Goal: Task Accomplishment & Management: Manage account settings

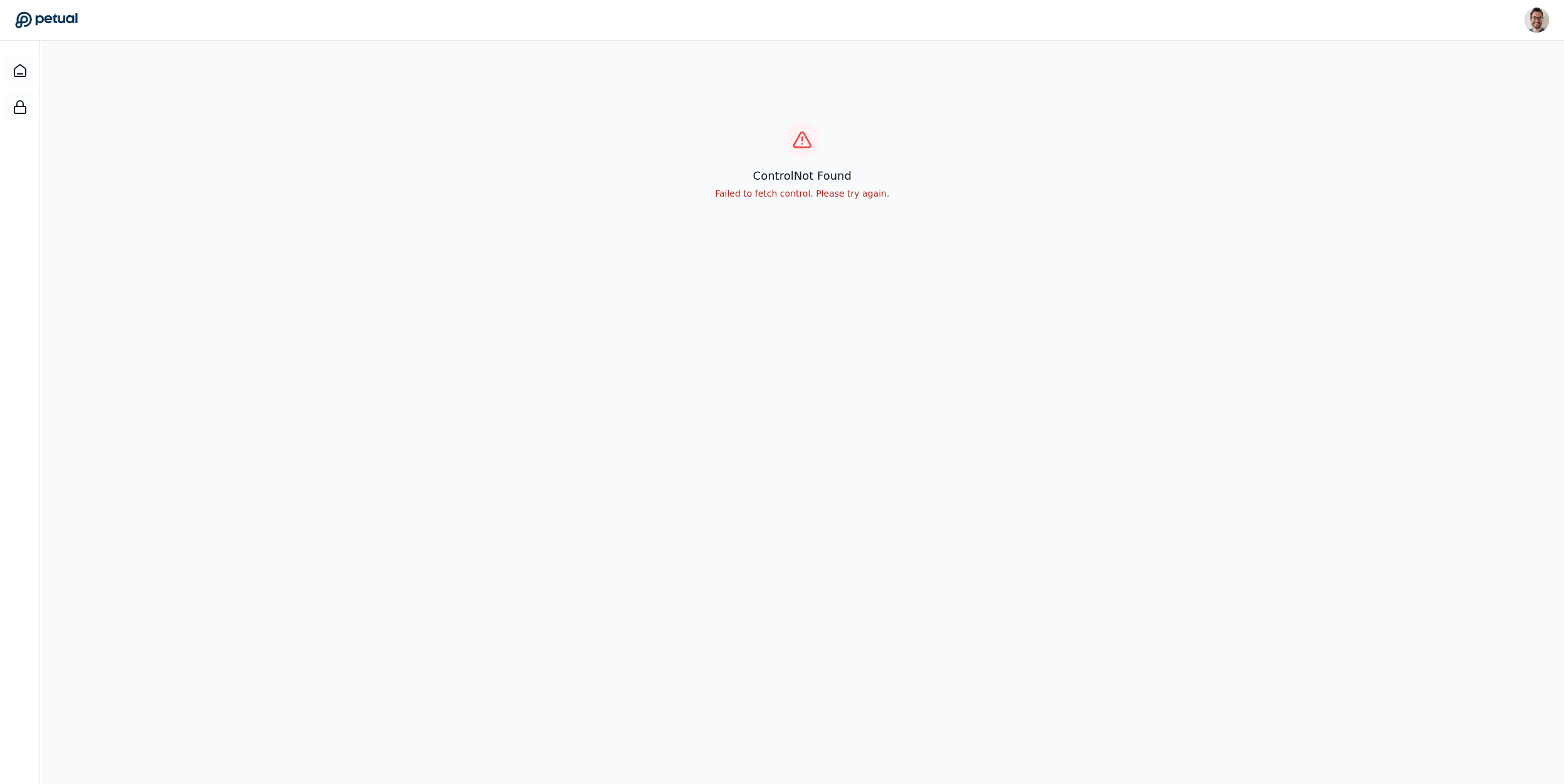
click at [1504, 131] on div "control Not Found Failed to fetch control. Please try again." at bounding box center [802, 161] width 1524 height 241
click at [1530, 19] on img at bounding box center [1537, 20] width 25 height 25
click at [1444, 100] on link "Sign out" at bounding box center [1489, 107] width 119 height 23
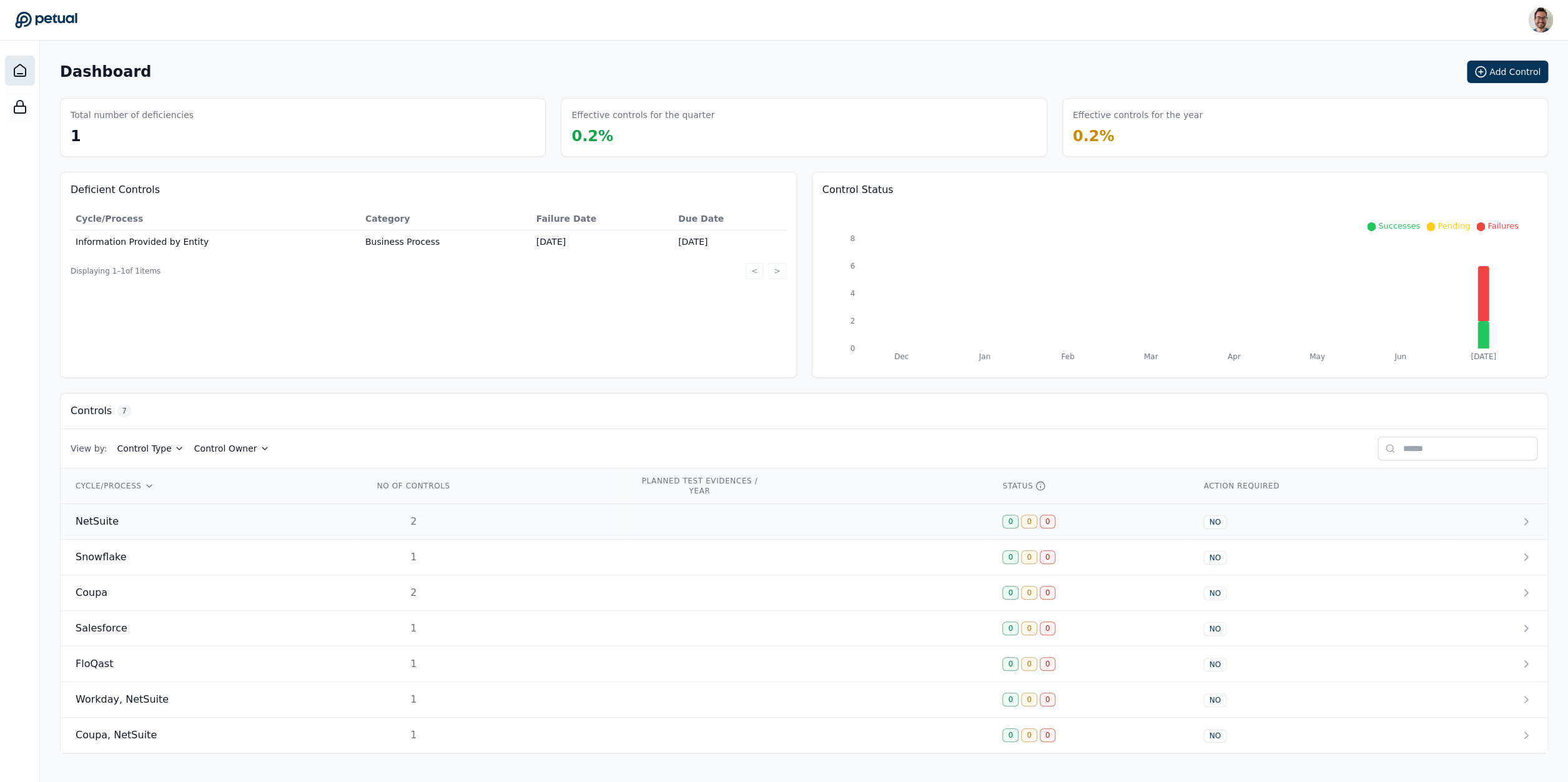
click at [184, 513] on td "NetSuite" at bounding box center [210, 522] width 298 height 36
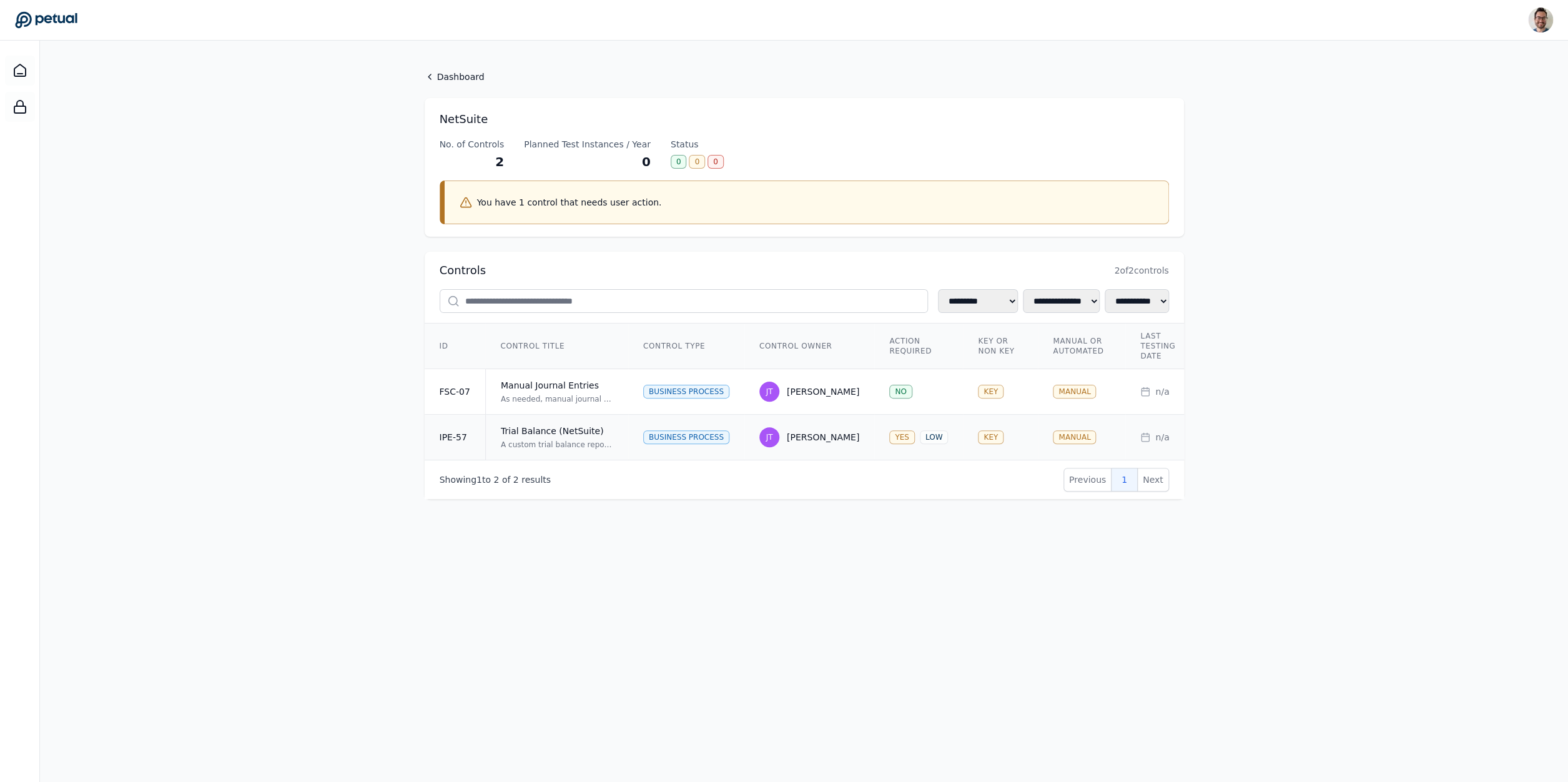
click at [568, 446] on div "A custom trial balance report is generated from NetSuite on a monthly basis. Th…" at bounding box center [557, 444] width 112 height 10
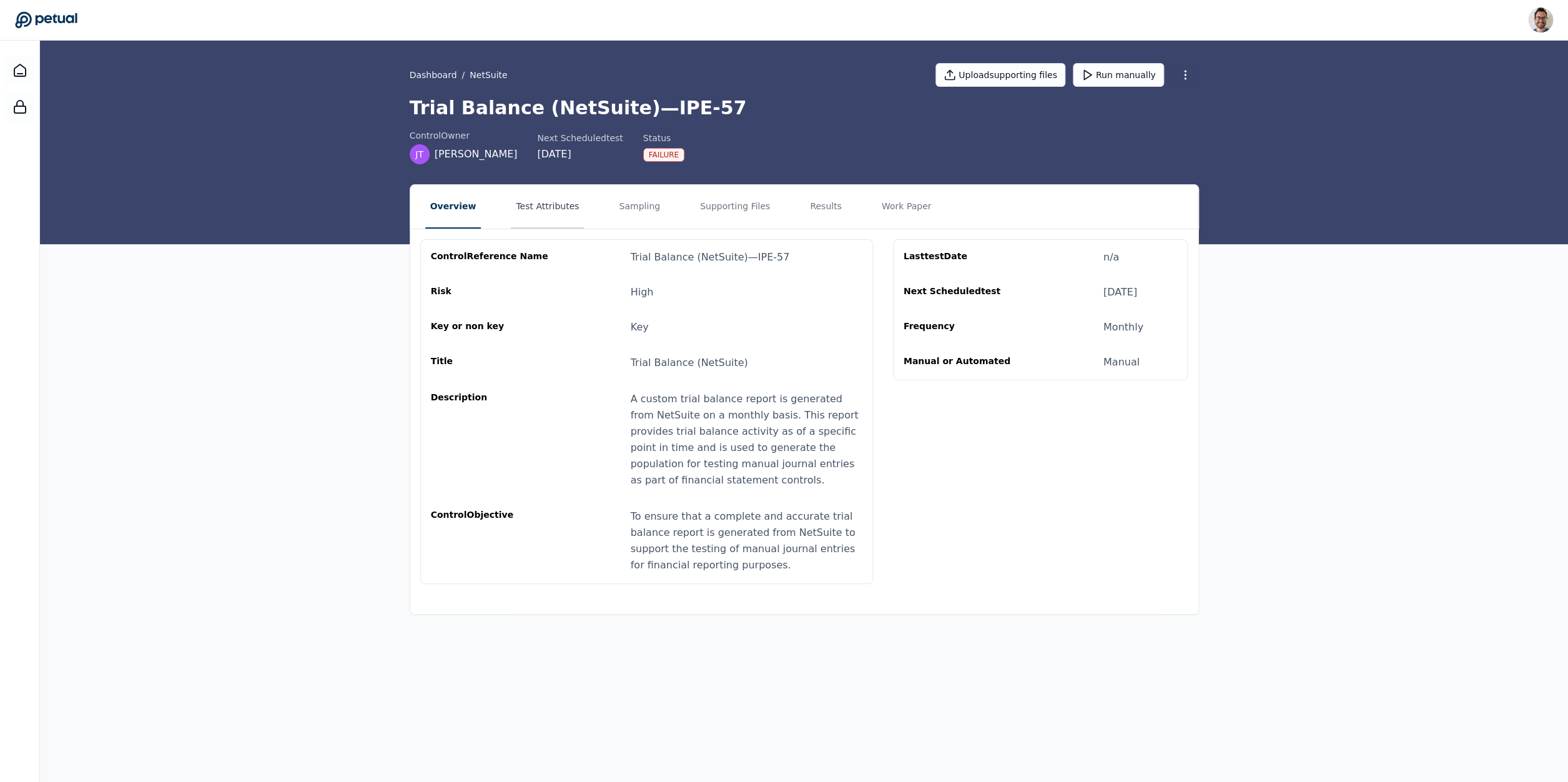
click at [513, 220] on button "Test Attributes" at bounding box center [547, 207] width 73 height 44
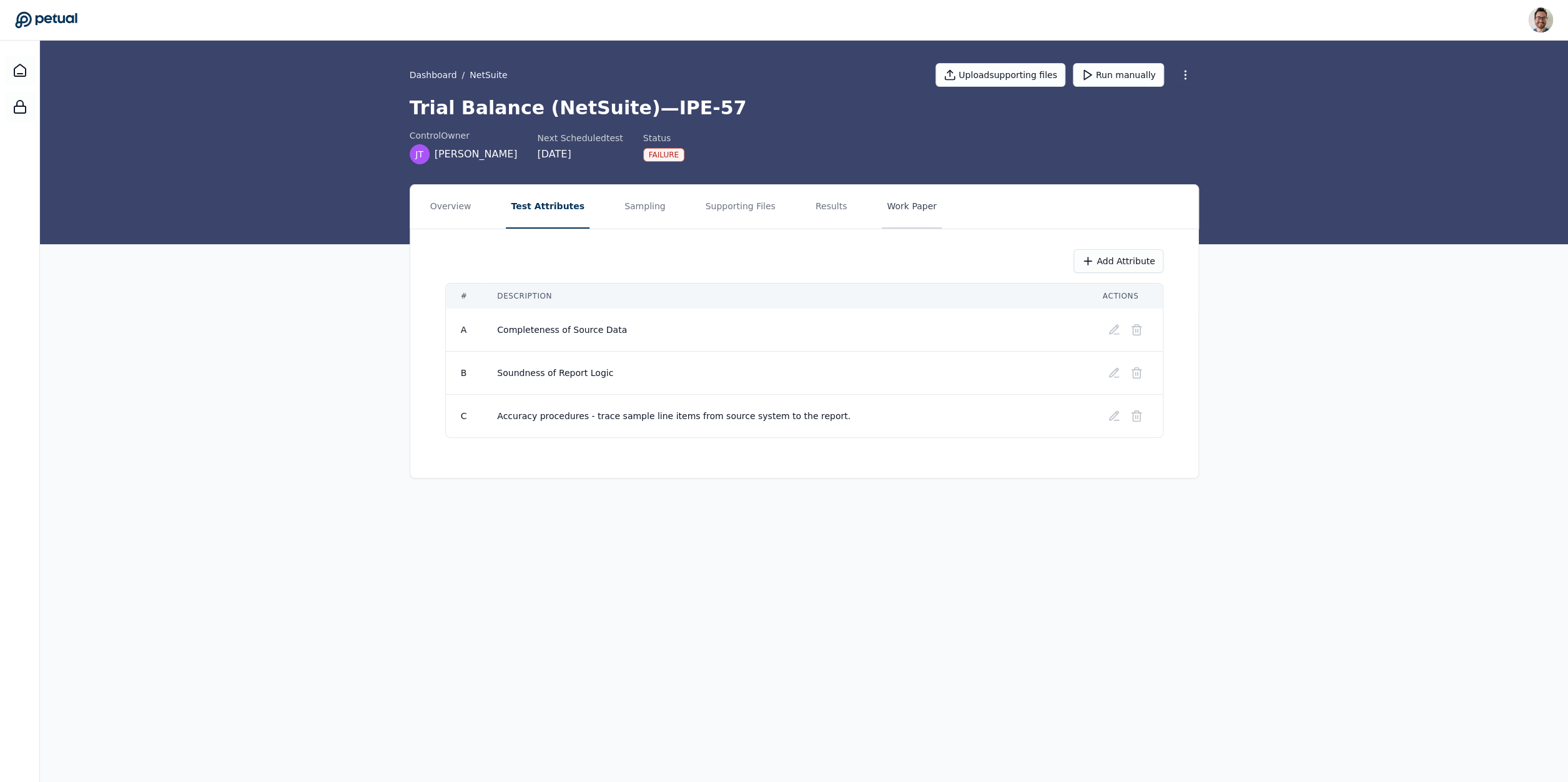
click at [896, 208] on button "Work Paper" at bounding box center [911, 207] width 60 height 44
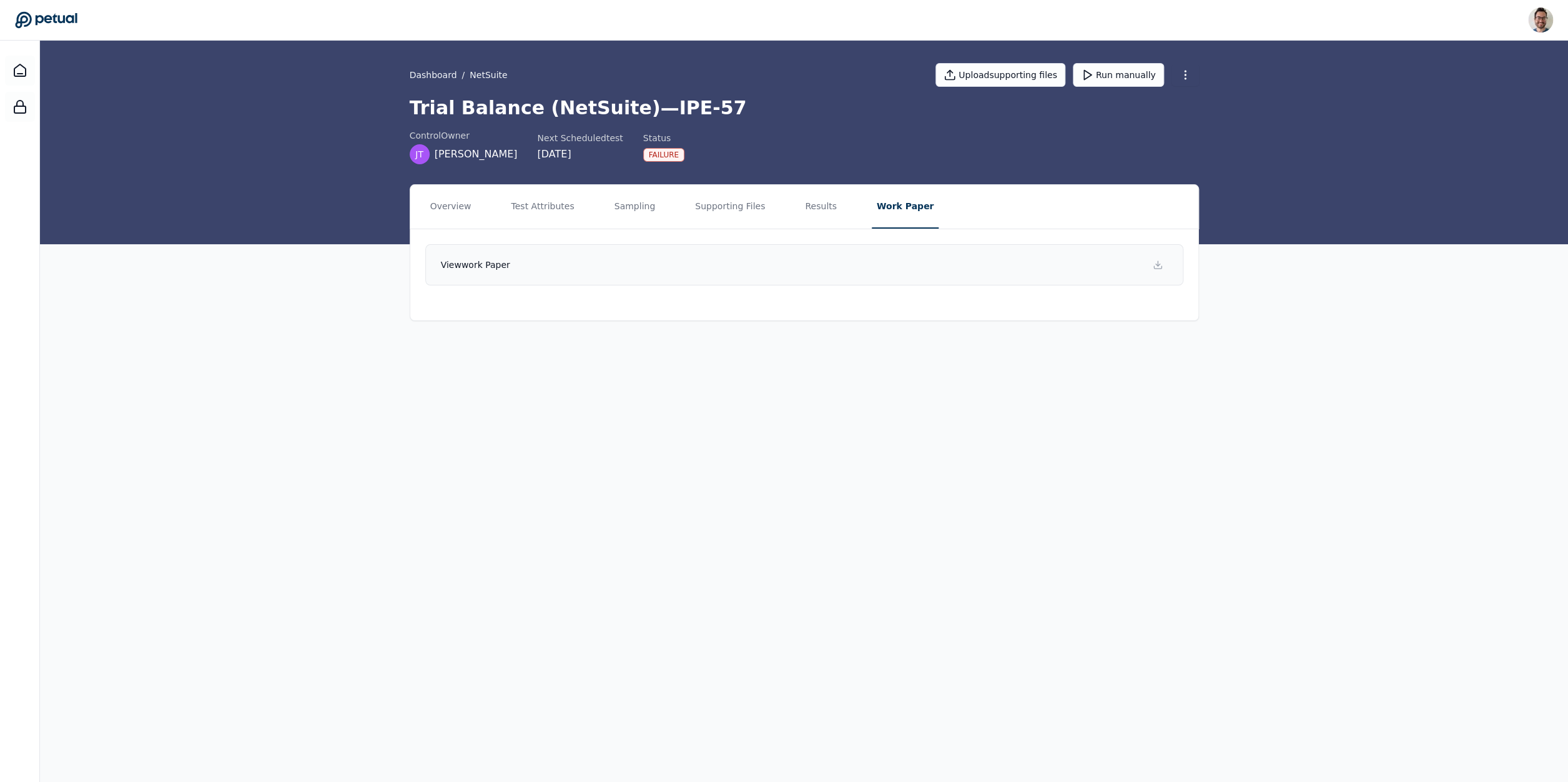
click at [818, 260] on link "View work paper" at bounding box center [804, 264] width 758 height 41
click at [800, 221] on button "Results" at bounding box center [821, 207] width 42 height 44
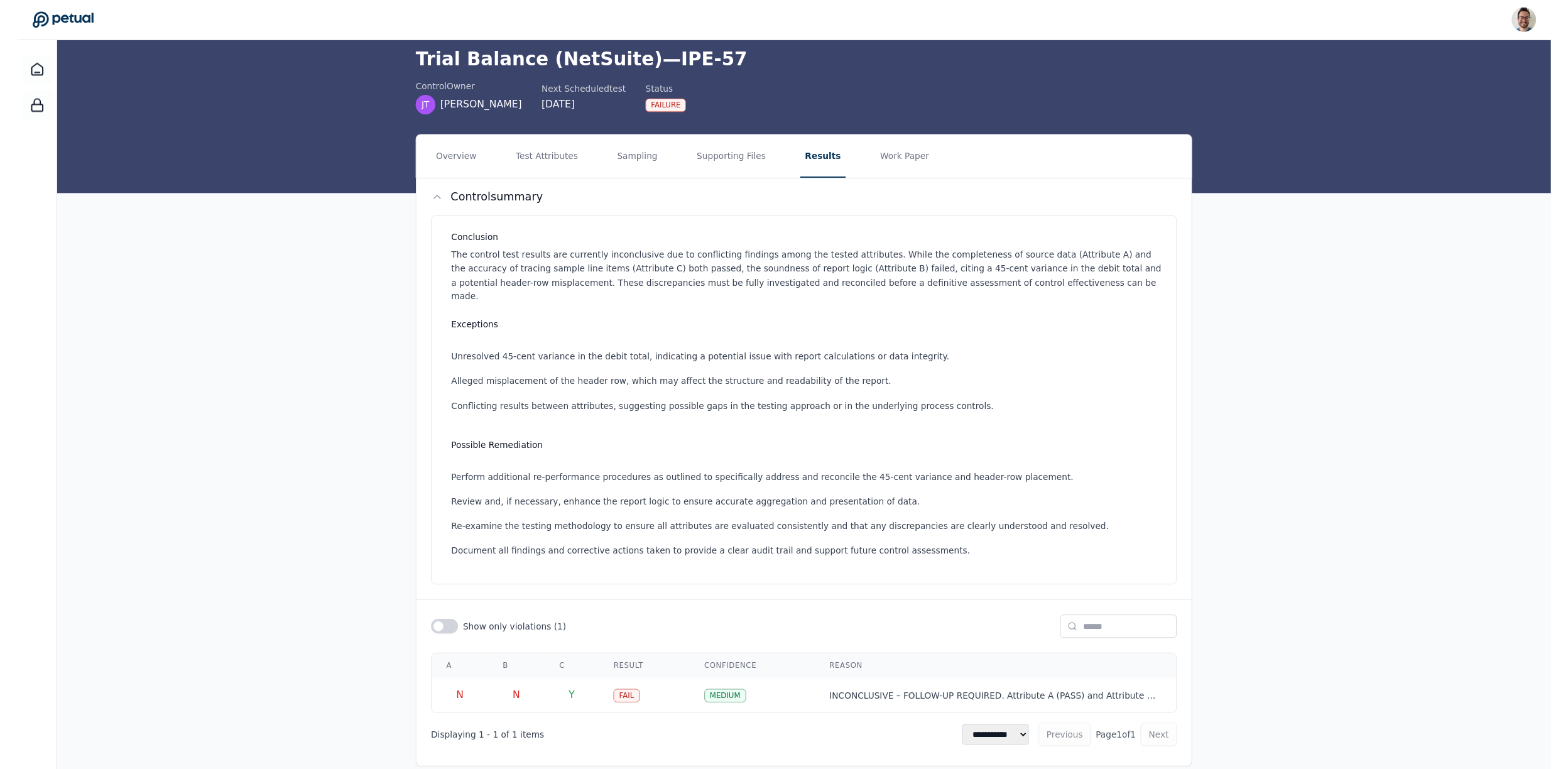
scroll to position [52, 0]
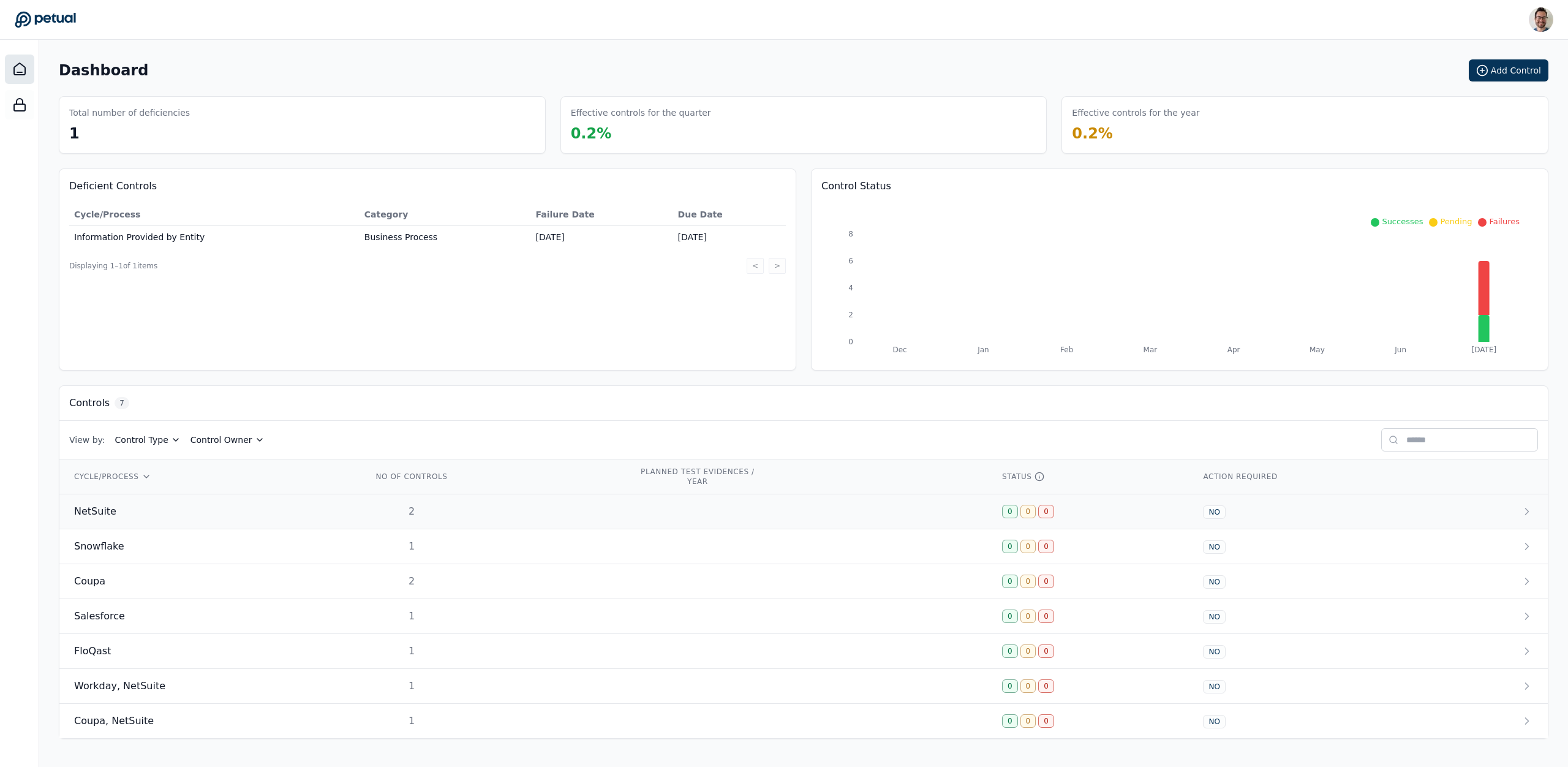
click at [145, 499] on td "NetSuite" at bounding box center [209, 512] width 298 height 35
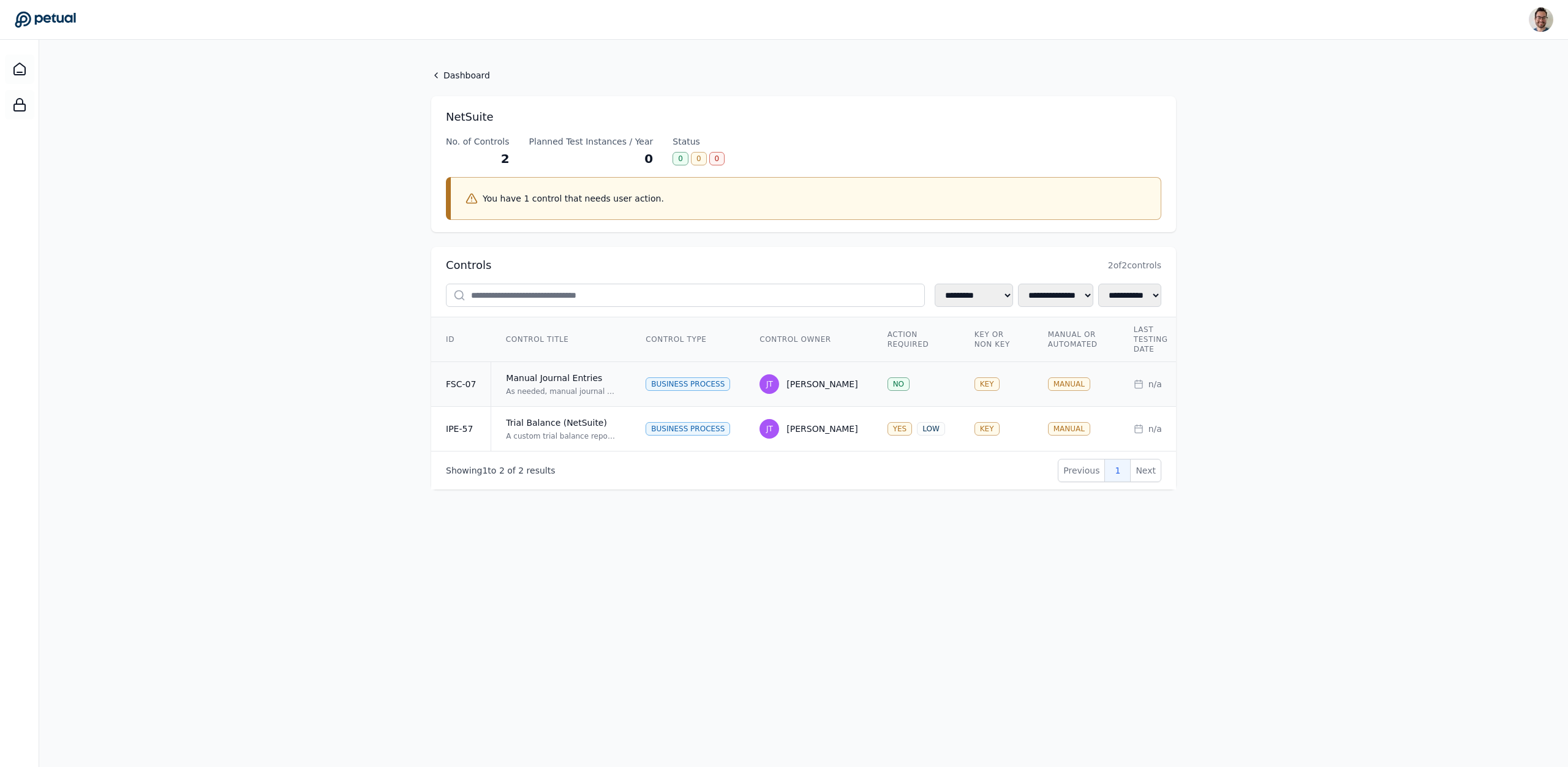
click at [512, 385] on td "Manual Journal Entries As needed, manual journal entries are prepared in NetSui…" at bounding box center [561, 385] width 140 height 44
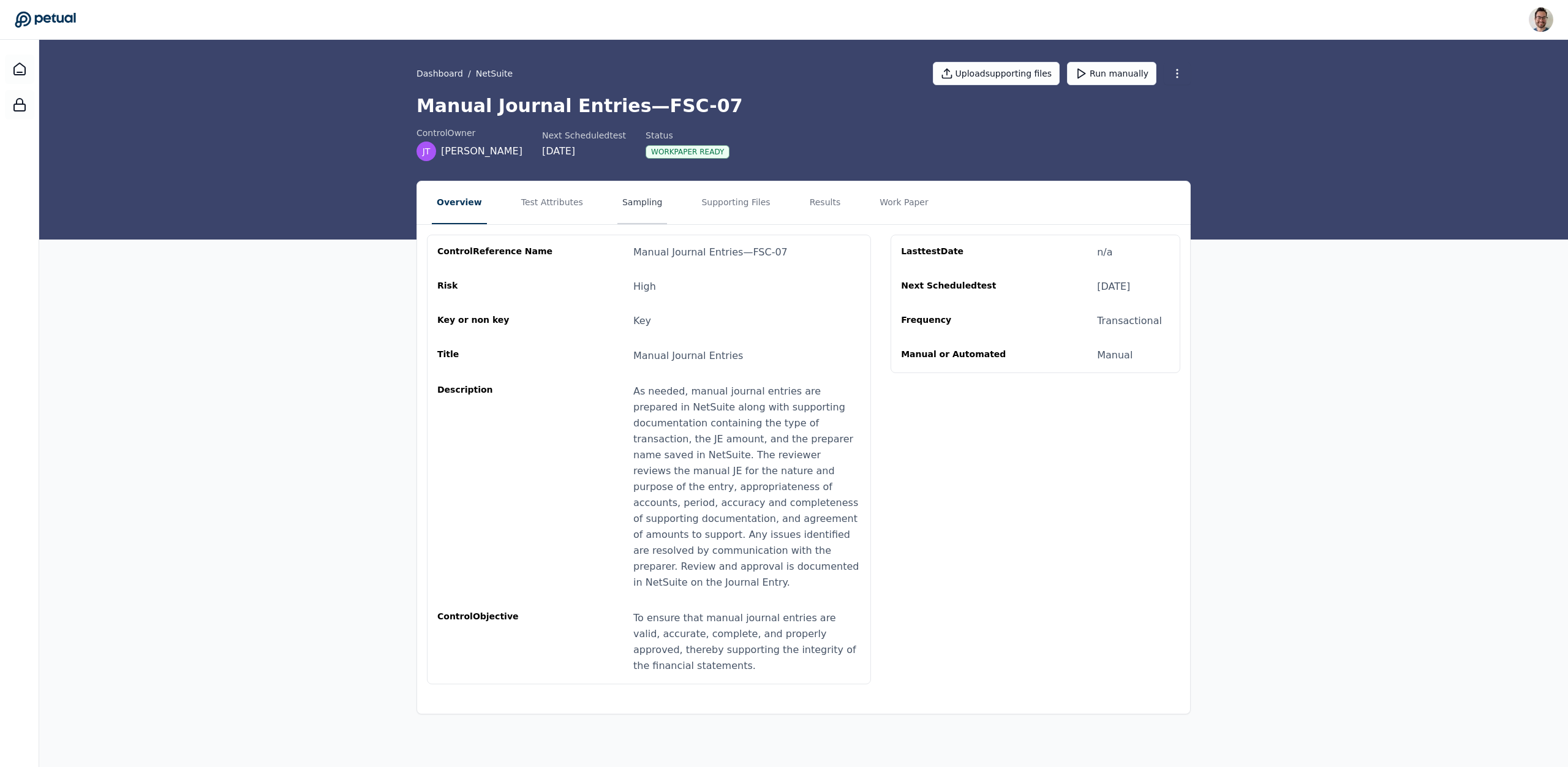
drag, startPoint x: 548, startPoint y: 203, endPoint x: 621, endPoint y: 204, distance: 73.0
click at [548, 203] on button "Test Attributes" at bounding box center [552, 203] width 72 height 43
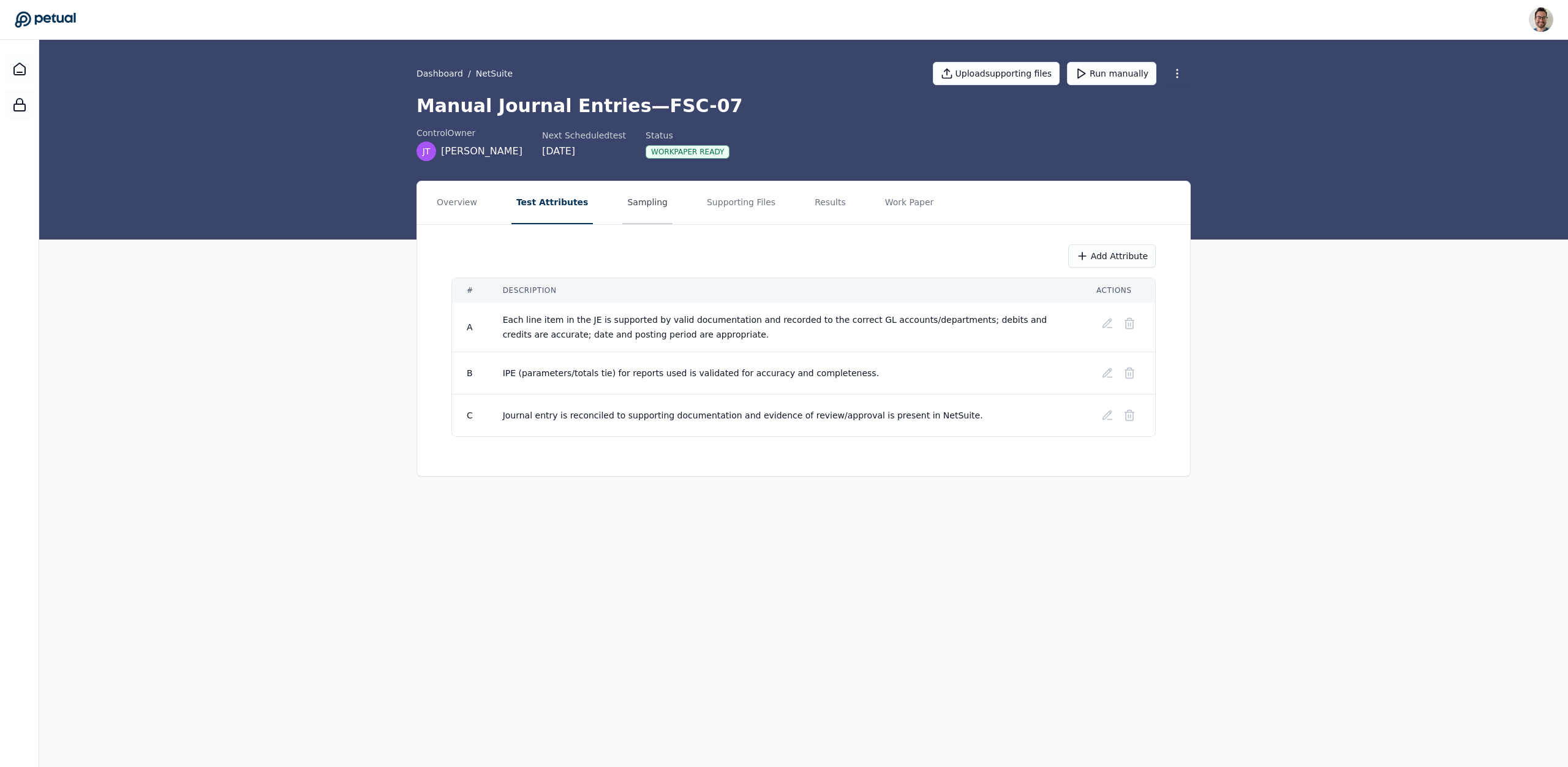
click at [644, 211] on button "Sampling" at bounding box center [648, 203] width 50 height 43
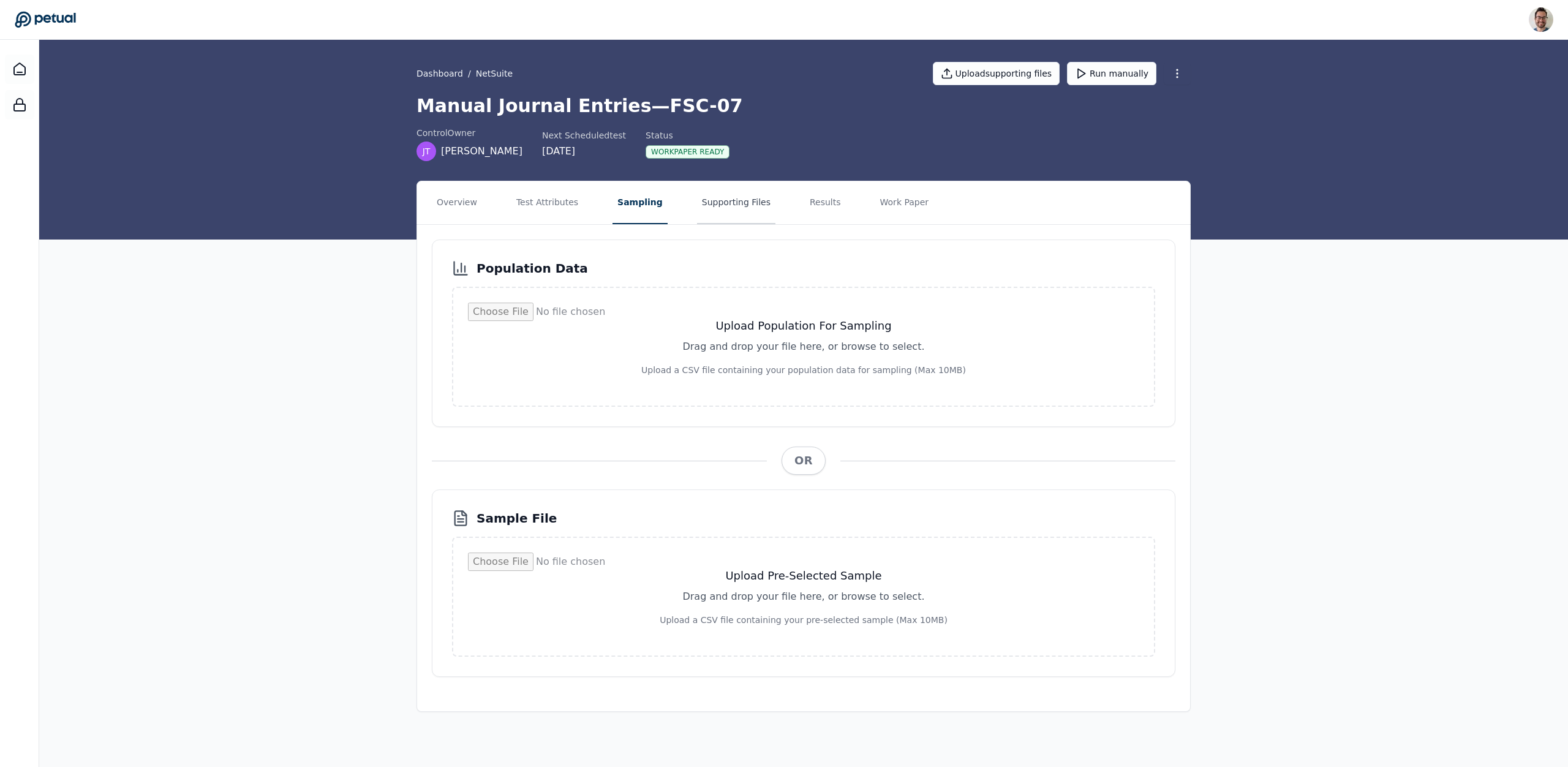
click at [735, 206] on button "Supporting Files" at bounding box center [736, 203] width 79 height 43
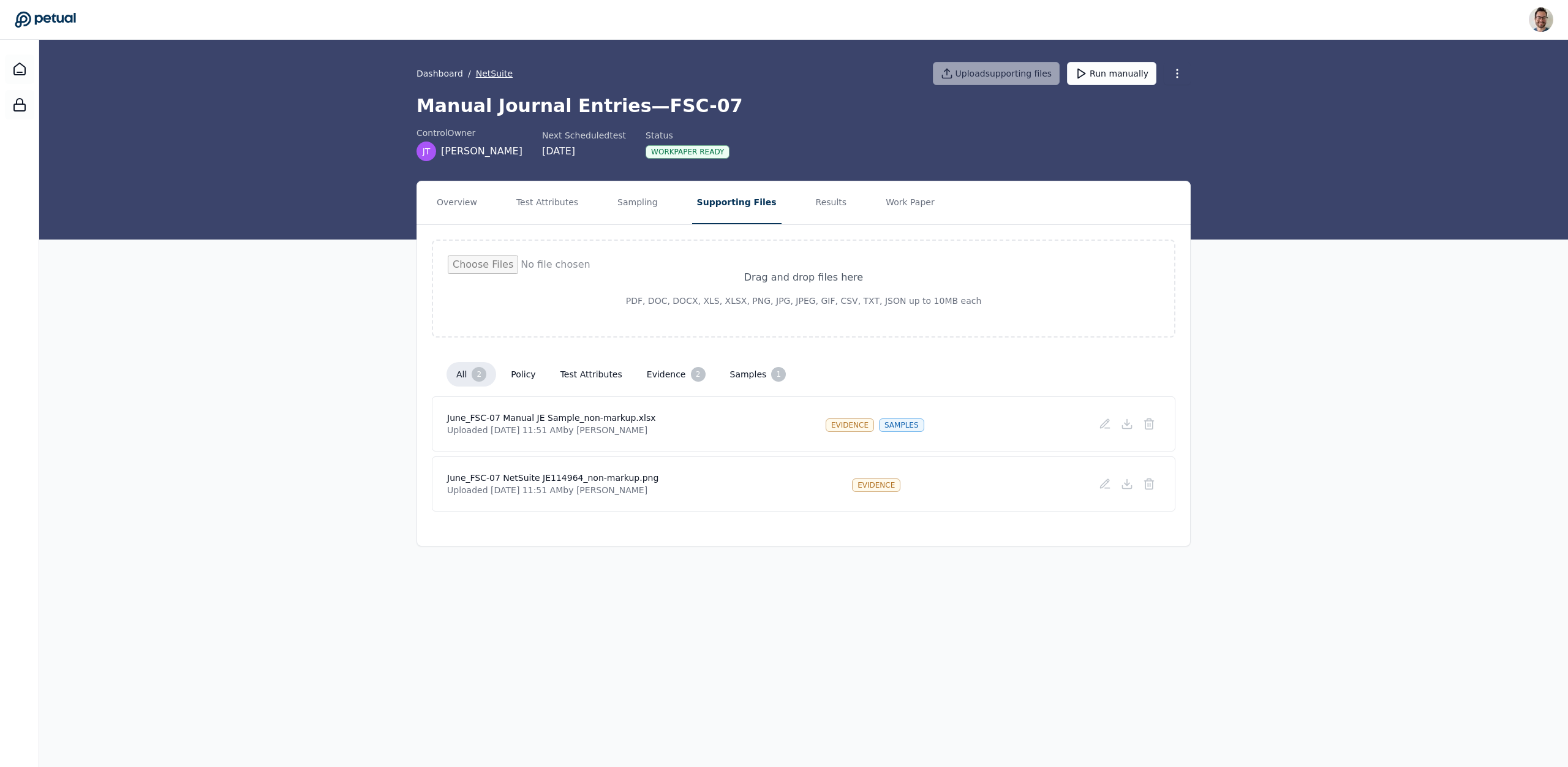
click at [498, 78] on button "NetSuite" at bounding box center [495, 73] width 37 height 12
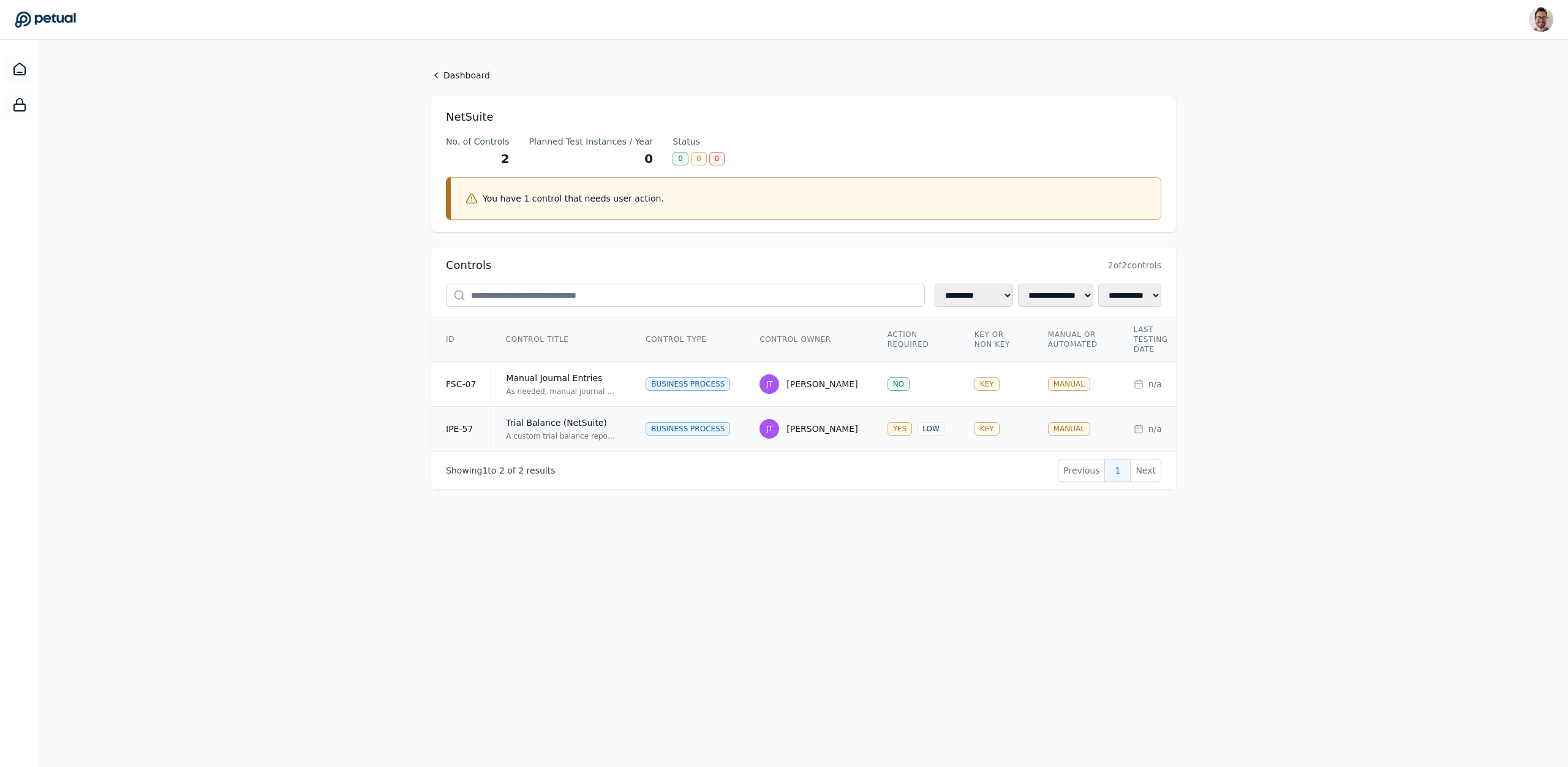
click at [538, 424] on div "Trial Balance (NetSuite)" at bounding box center [561, 423] width 110 height 12
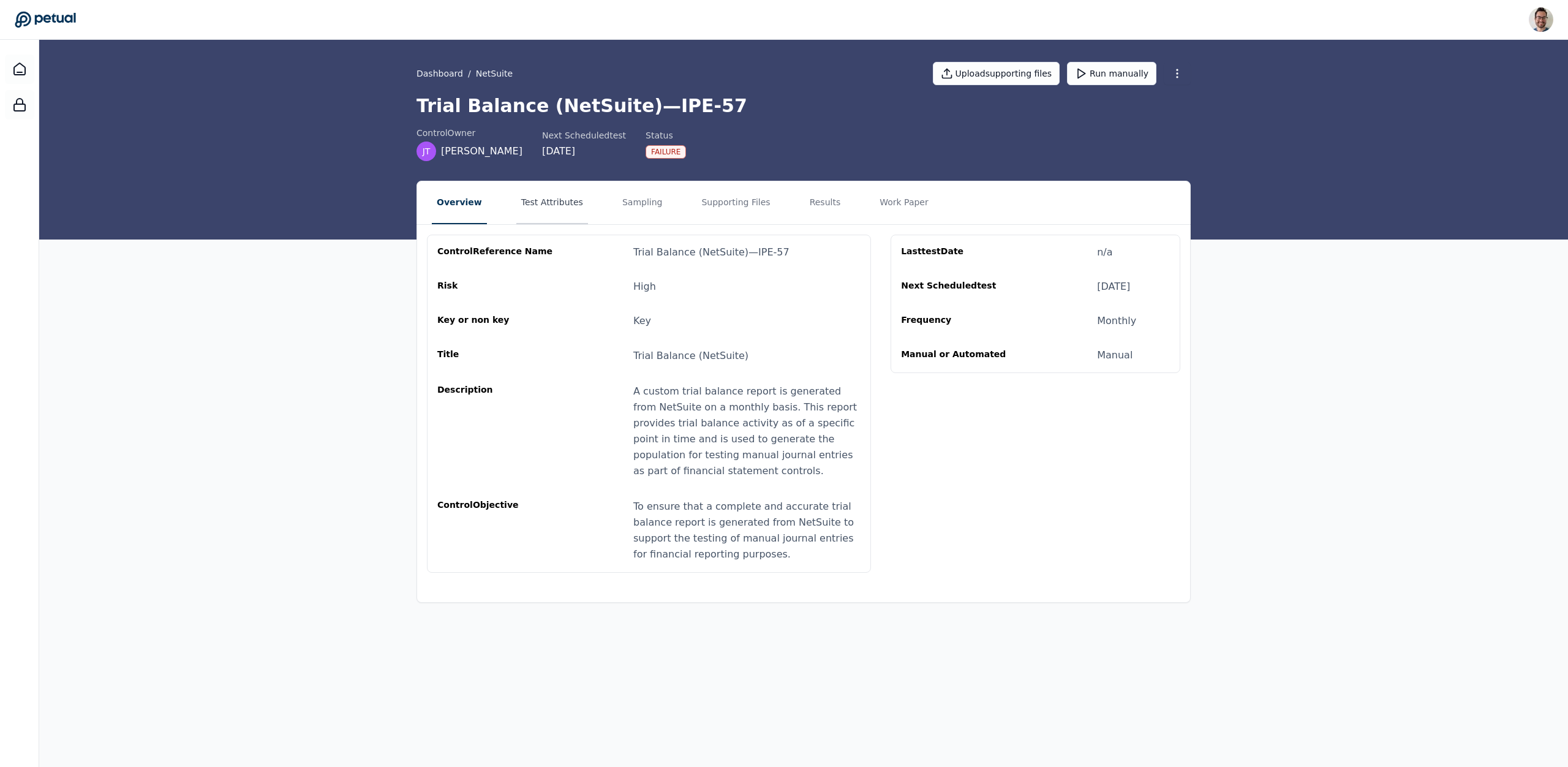
click at [531, 187] on button "Test Attributes" at bounding box center [552, 203] width 72 height 43
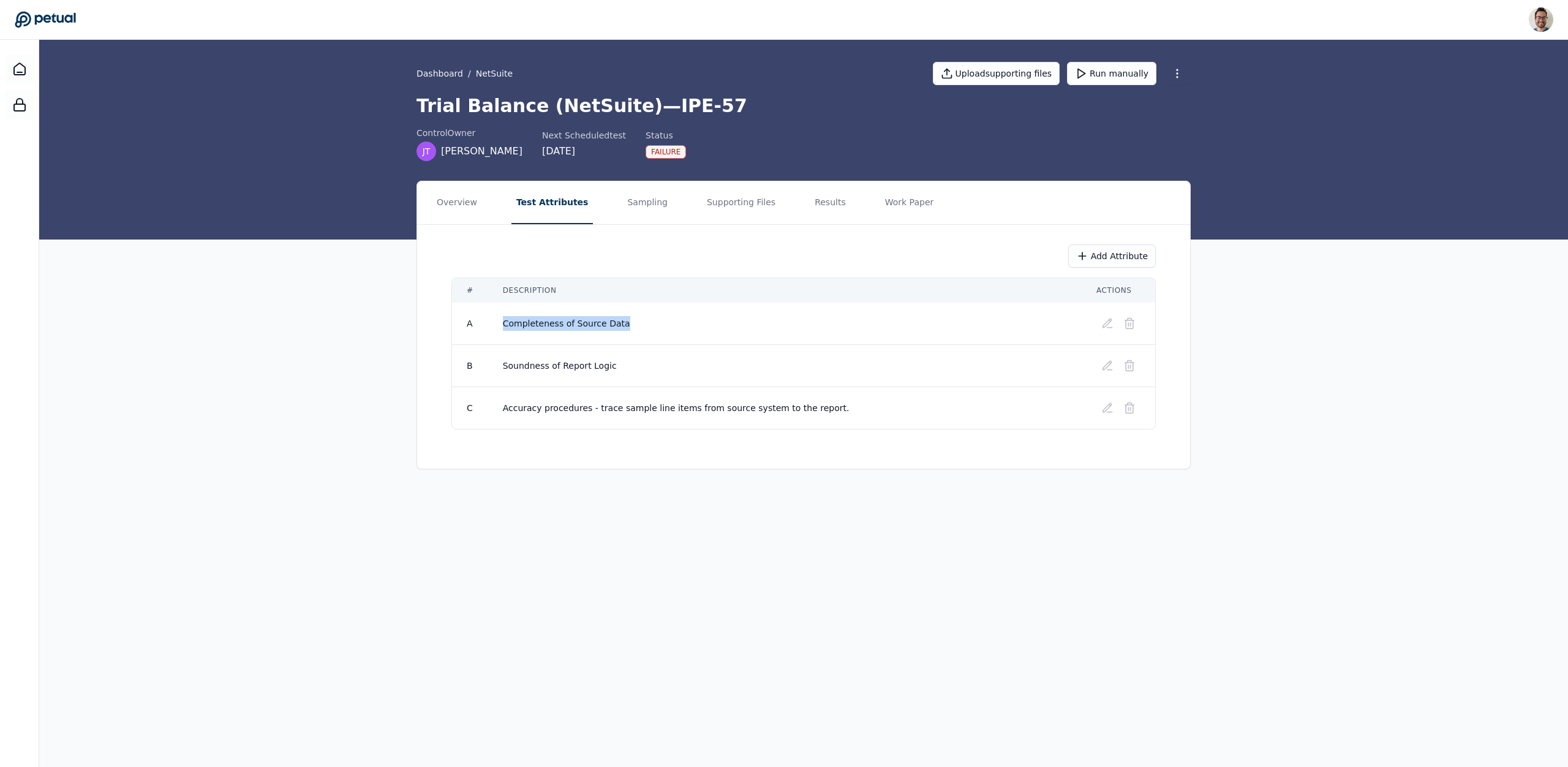
drag, startPoint x: 648, startPoint y: 336, endPoint x: 495, endPoint y: 328, distance: 153.2
click at [495, 328] on td "Completeness of Source Data" at bounding box center [785, 323] width 593 height 42
copy span "Completeness of Source Data"
drag, startPoint x: 530, startPoint y: 409, endPoint x: 846, endPoint y: 413, distance: 316.0
click at [846, 413] on td "Accuracy procedures - trace sample line items from source system to the report." at bounding box center [785, 408] width 593 height 42
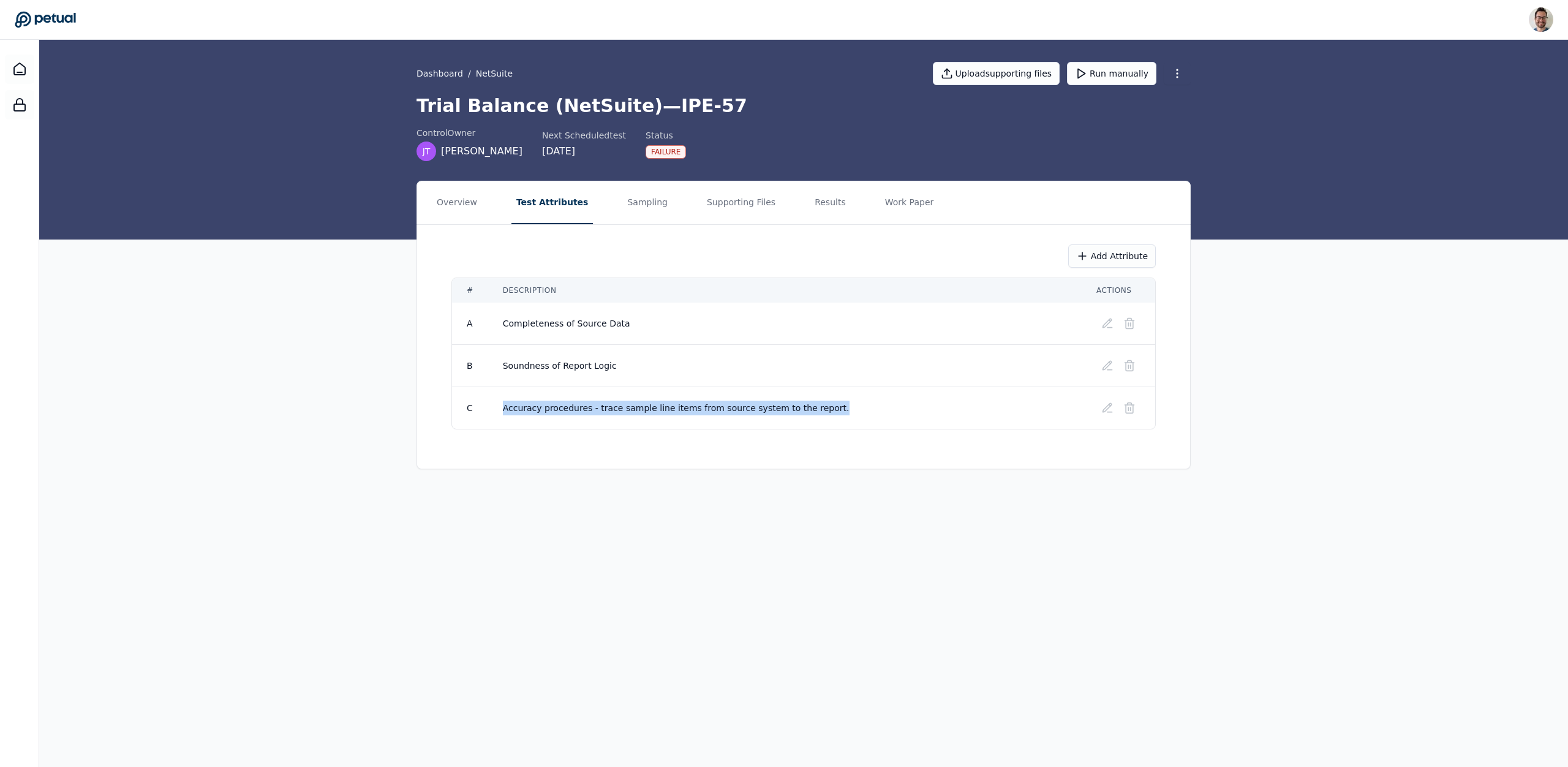
copy span "Accuracy procedures - trace sample line items from source system to the report."
click at [747, 211] on button "Supporting Files" at bounding box center [741, 203] width 79 height 43
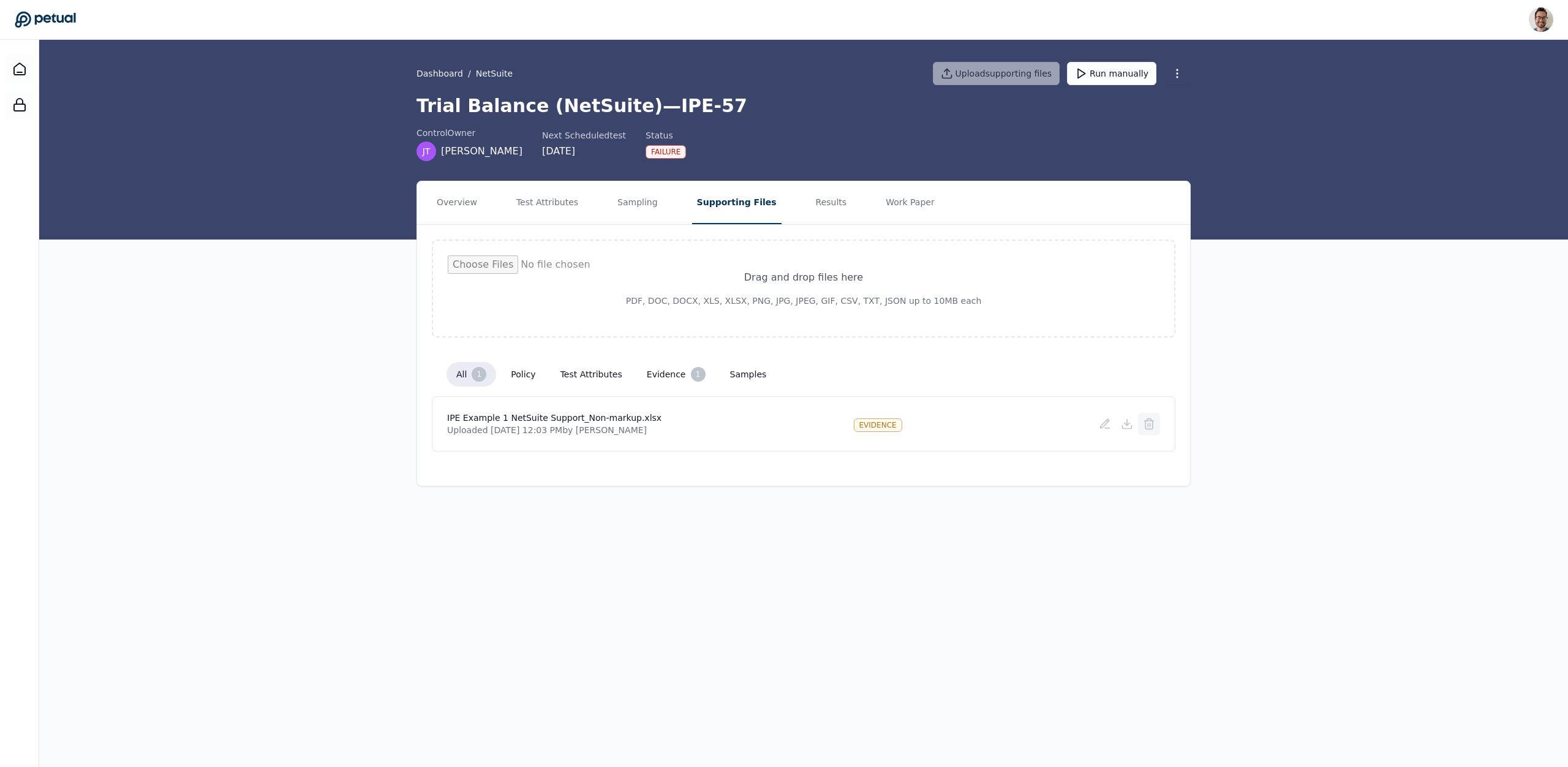
click at [1148, 424] on icon at bounding box center [1149, 424] width 12 height 12
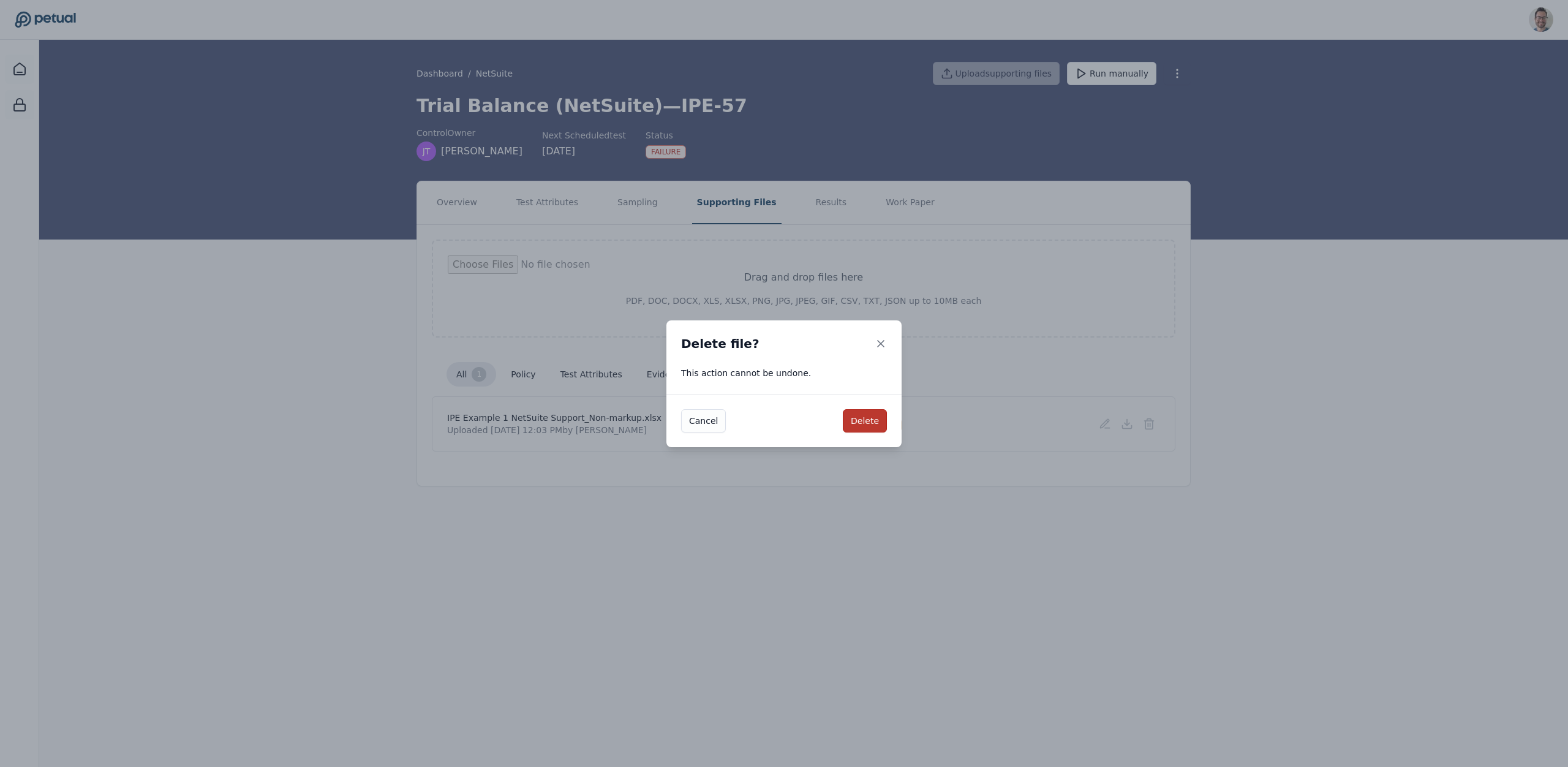
click at [852, 418] on button "Delete" at bounding box center [865, 421] width 44 height 23
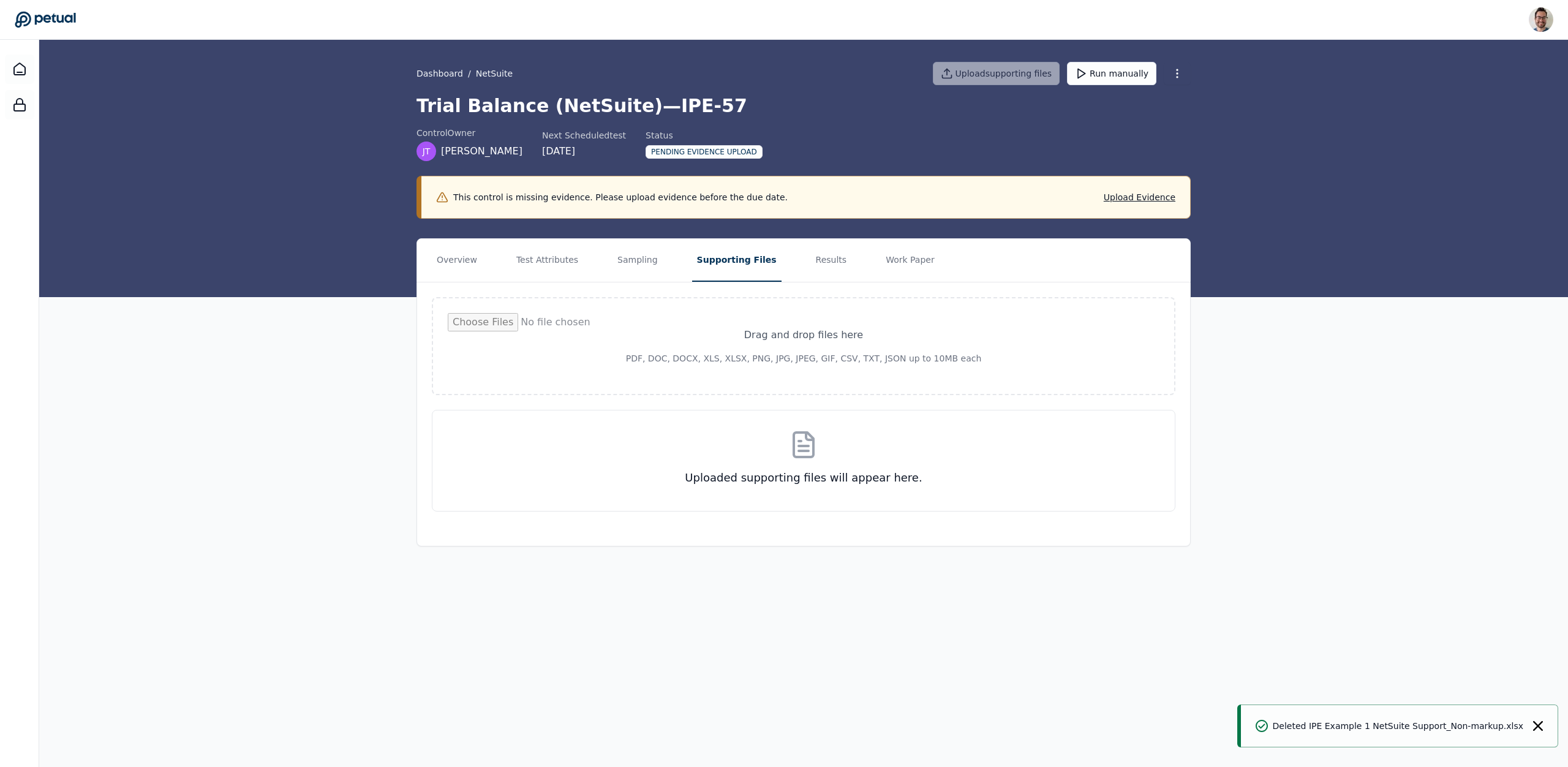
click at [781, 339] on input "file" at bounding box center [803, 346] width 712 height 67
type input "**********"
click at [1148, 526] on div "Drag and drop files here PDF, DOC, DOCX, XLS, XLSX, PNG, JPG, JPEG, GIF, CSV, T…" at bounding box center [803, 404] width 773 height 244
